Goal: Navigation & Orientation: Find specific page/section

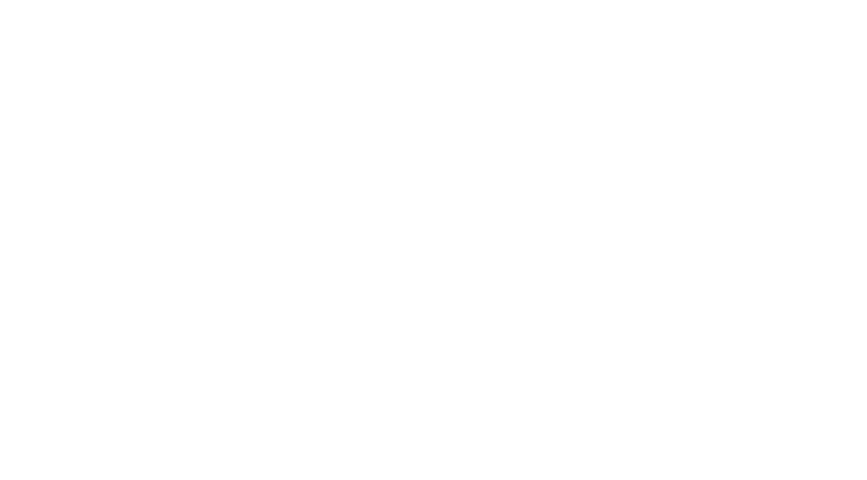
click at [470, 8] on html at bounding box center [433, 4] width 867 height 8
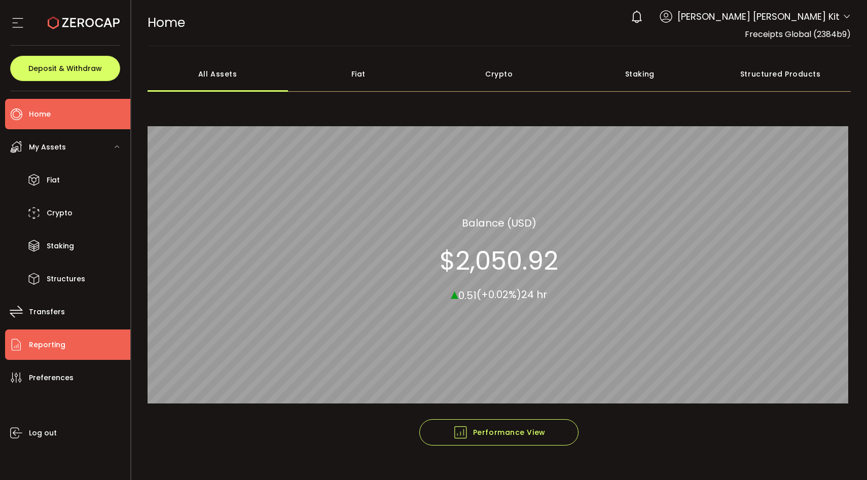
click at [62, 353] on li "Reporting" at bounding box center [67, 345] width 125 height 30
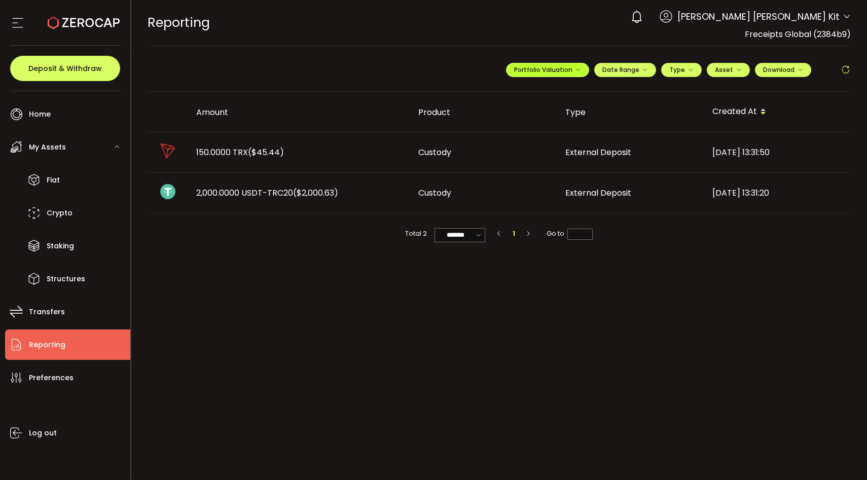
click at [571, 66] on span "Portfolio Valuation" at bounding box center [547, 69] width 67 height 9
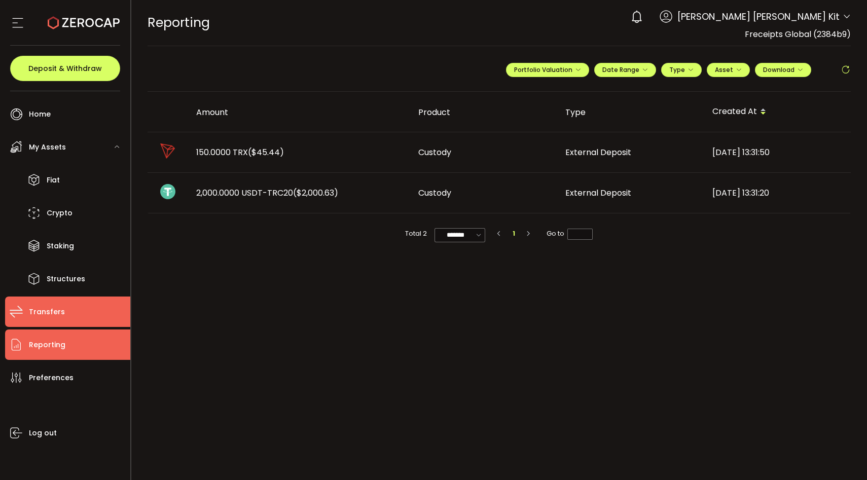
click at [67, 300] on li "Transfers" at bounding box center [67, 312] width 125 height 30
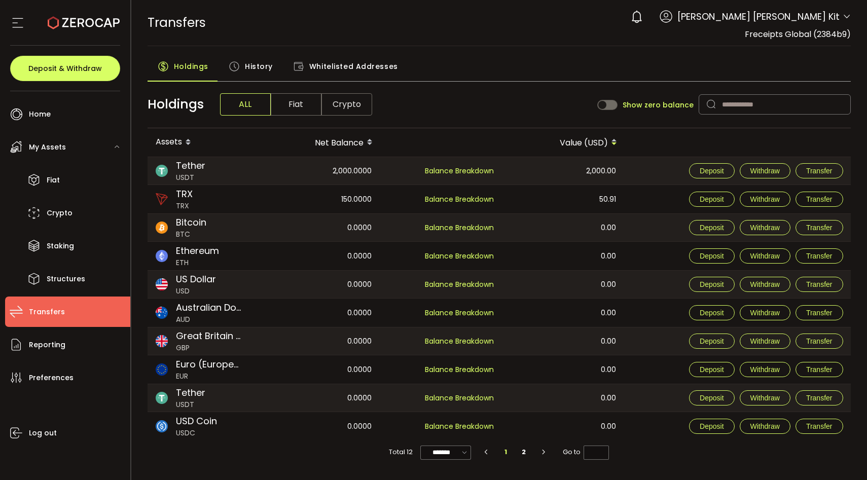
click at [289, 110] on span "Fiat" at bounding box center [296, 104] width 51 height 22
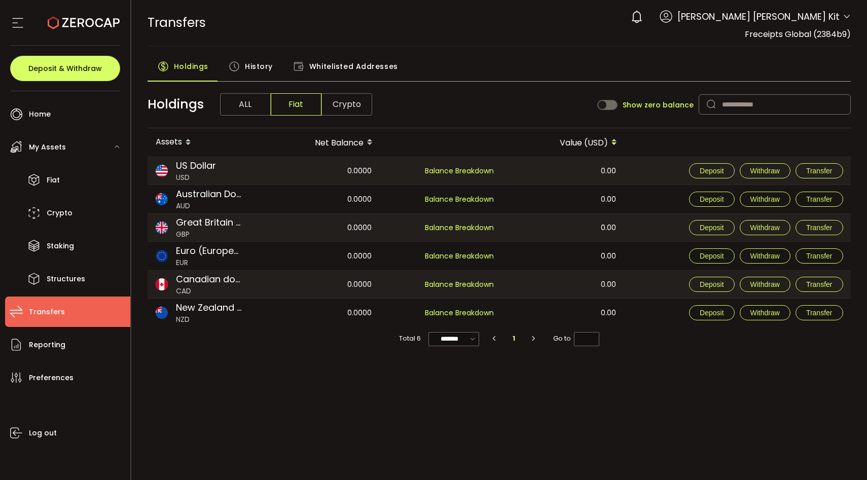
click at [265, 70] on span "History" at bounding box center [259, 66] width 28 height 20
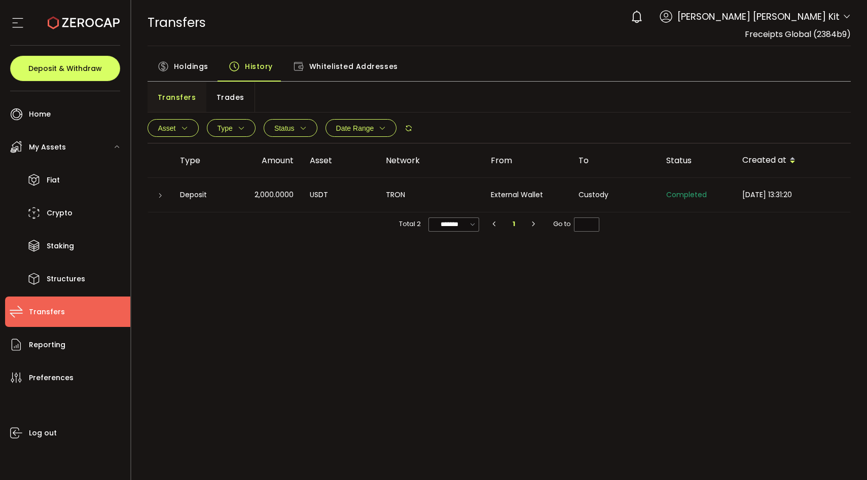
click at [409, 127] on icon at bounding box center [409, 128] width 8 height 8
click at [81, 351] on li "Reporting" at bounding box center [67, 345] width 125 height 30
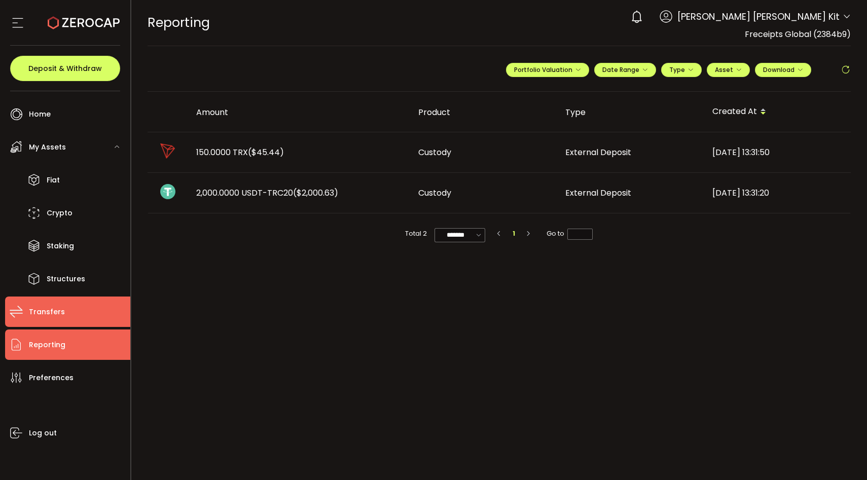
click at [88, 306] on li "Transfers" at bounding box center [67, 312] width 125 height 30
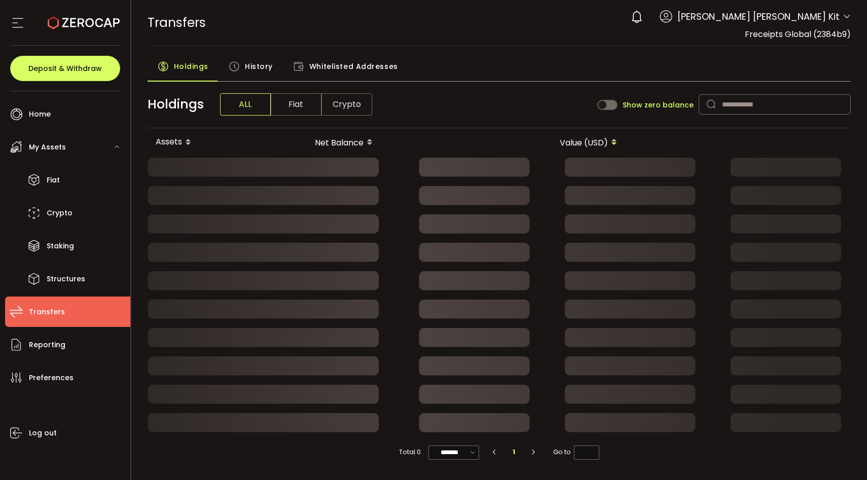
click at [253, 63] on span "History" at bounding box center [259, 66] width 28 height 20
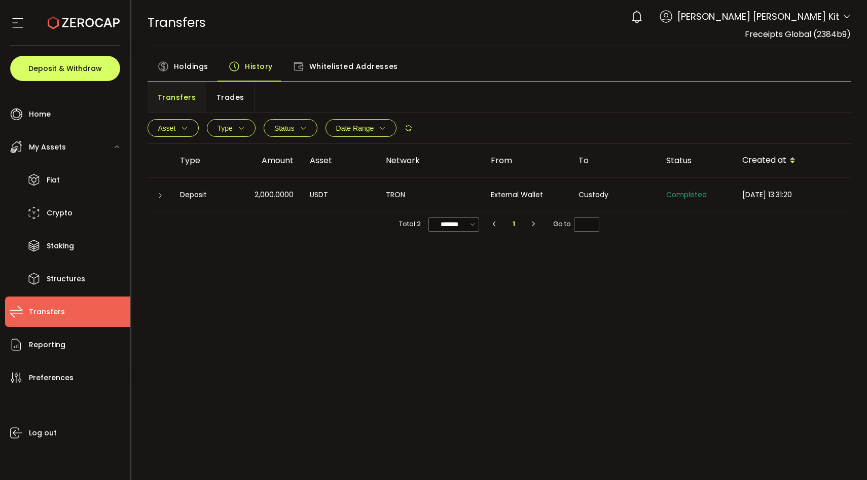
click at [251, 110] on div "Transfers Trades" at bounding box center [500, 97] width 704 height 30
click at [237, 97] on span "Trades" at bounding box center [231, 97] width 28 height 20
